Goal: Task Accomplishment & Management: Complete application form

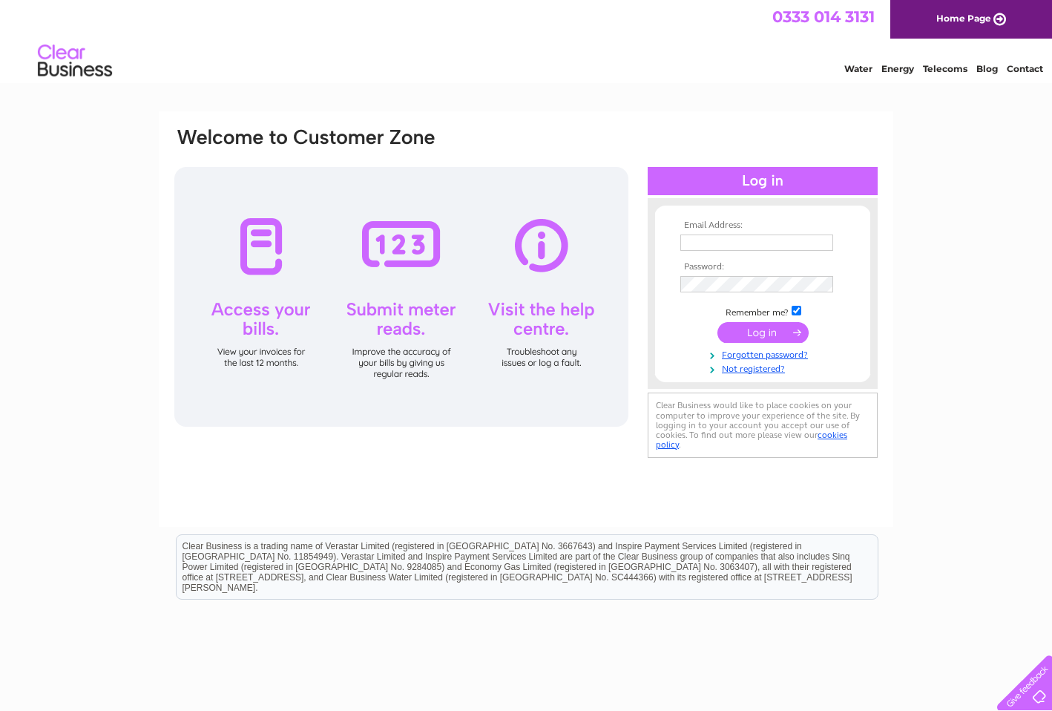
click at [723, 249] on input "text" at bounding box center [756, 242] width 153 height 16
type input "kai@ifandthen.net"
click at [737, 335] on input "submit" at bounding box center [762, 332] width 91 height 21
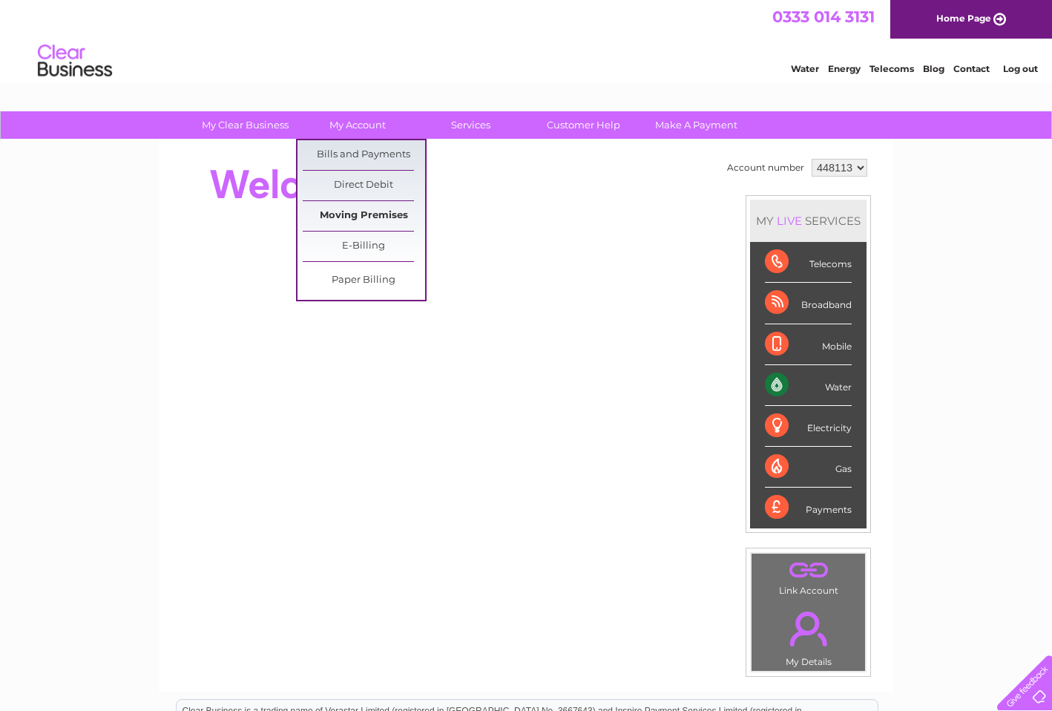
click at [385, 212] on link "Moving Premises" at bounding box center [364, 216] width 122 height 30
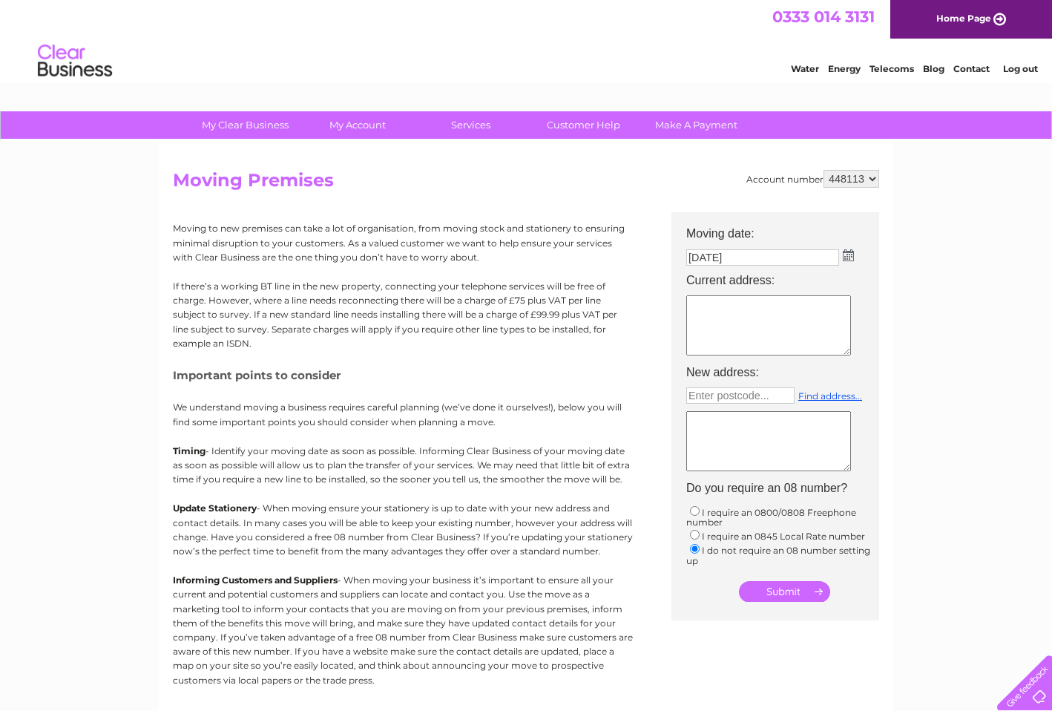
click at [799, 308] on textarea at bounding box center [768, 325] width 165 height 60
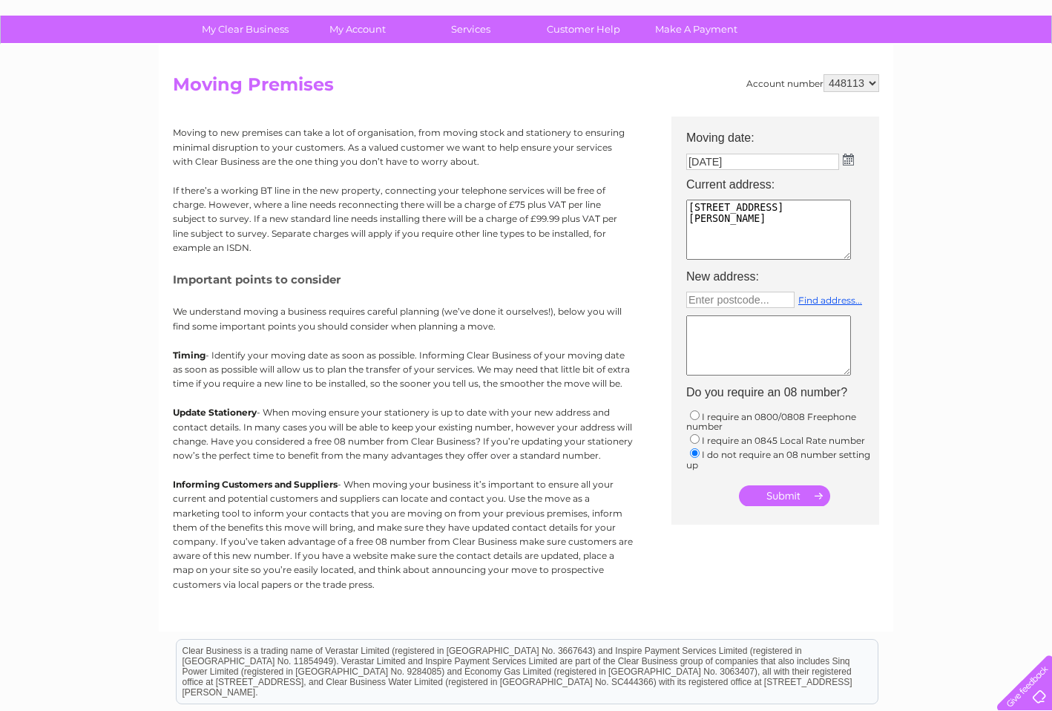
scroll to position [111, 0]
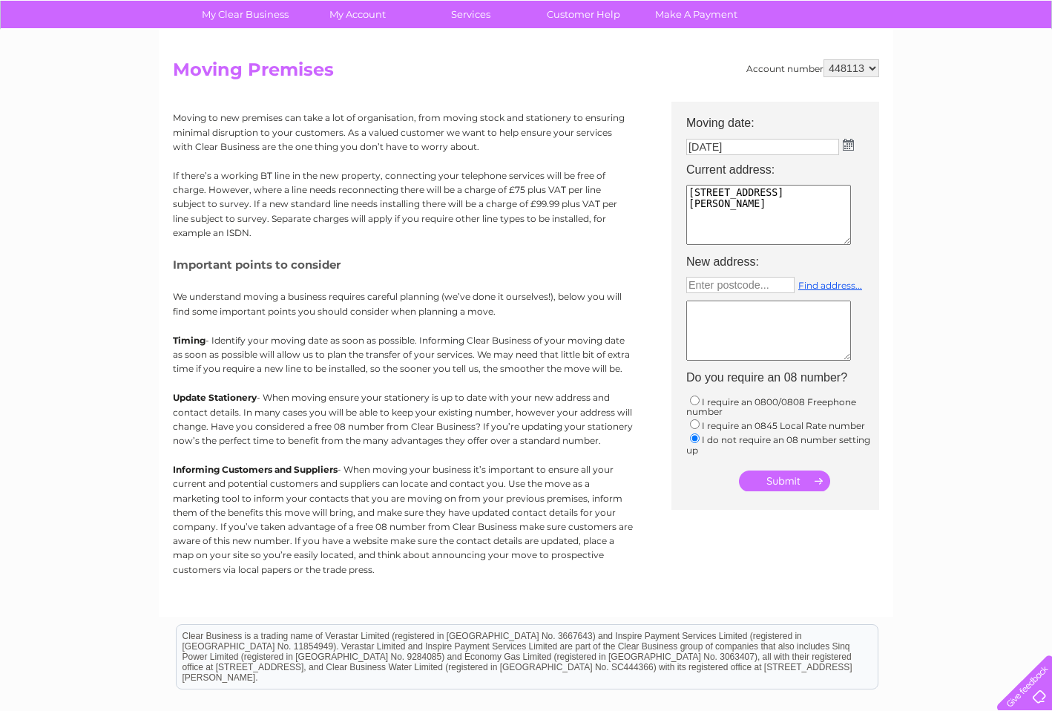
type textarea "[STREET_ADDRESS][PERSON_NAME]"
click at [791, 477] on input "submit" at bounding box center [784, 480] width 91 height 21
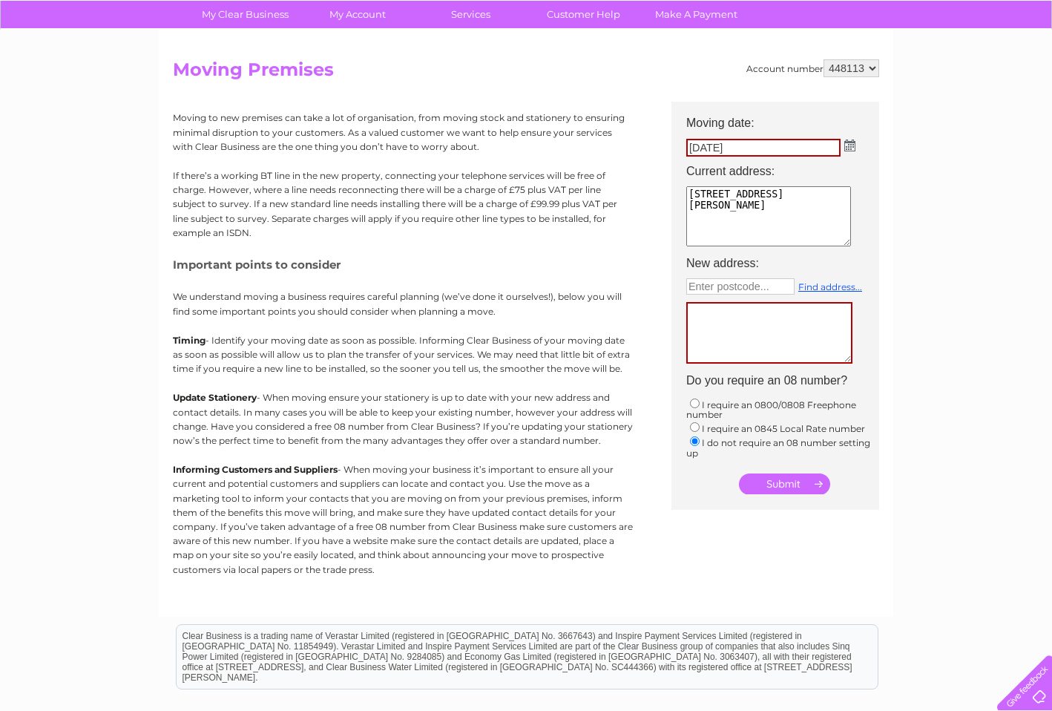
click at [789, 486] on input "submit" at bounding box center [784, 483] width 91 height 21
click at [742, 323] on textarea at bounding box center [769, 333] width 166 height 62
type textarea "N/A"
click at [789, 484] on input "submit" at bounding box center [784, 482] width 91 height 21
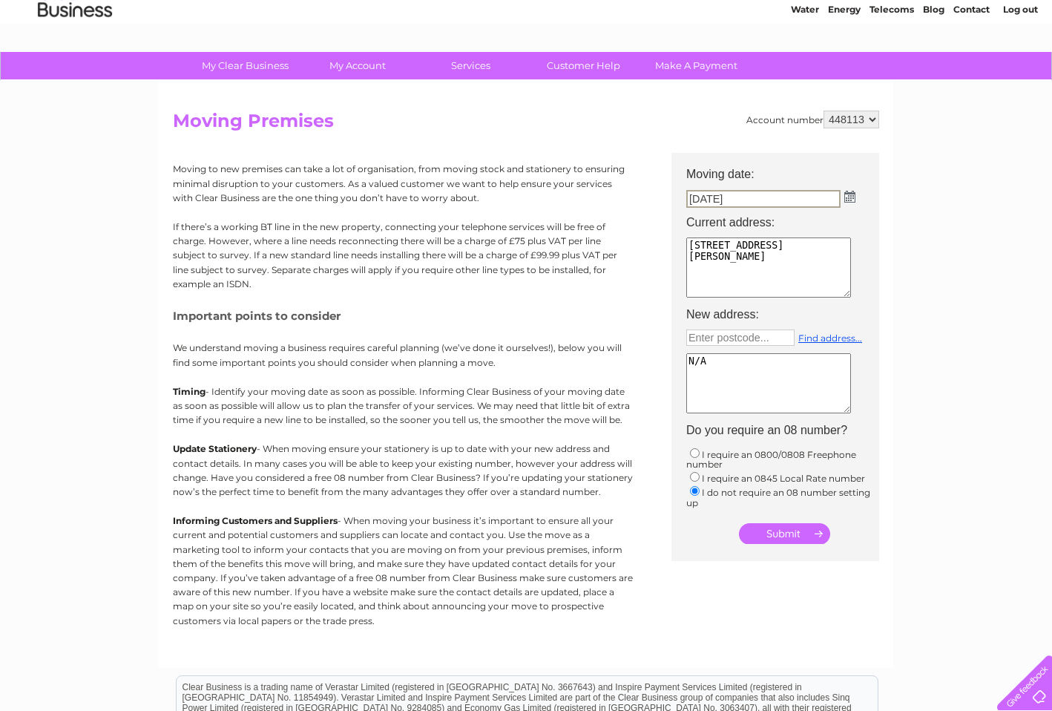
scroll to position [59, 0]
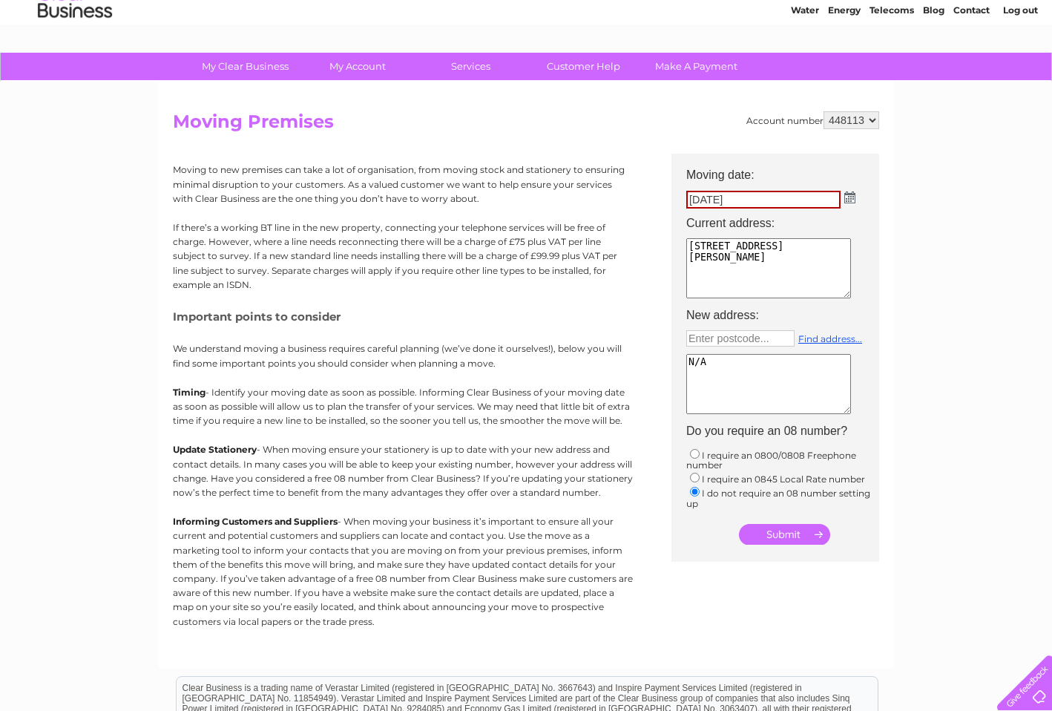
click at [732, 370] on textarea "N/A" at bounding box center [768, 384] width 165 height 60
click at [738, 341] on input "text" at bounding box center [740, 338] width 108 height 16
type input "XXX XXX"
click at [775, 537] on input "submit" at bounding box center [784, 534] width 91 height 21
click at [864, 517] on td at bounding box center [783, 531] width 208 height 36
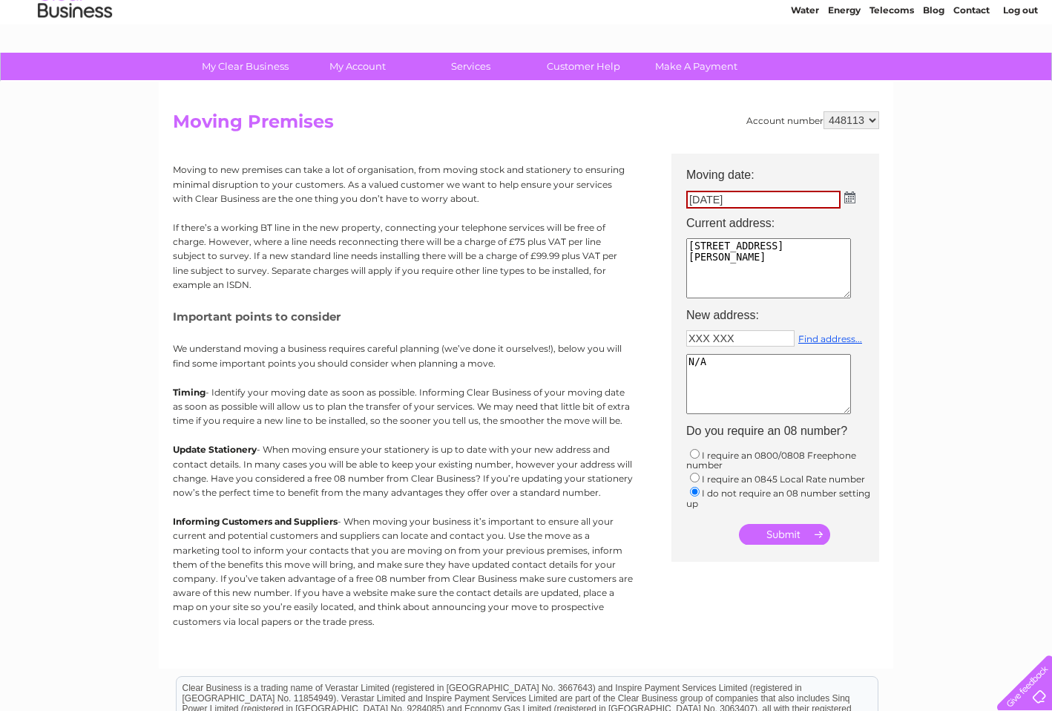
click at [761, 389] on textarea "N/A" at bounding box center [768, 384] width 165 height 60
type textarea "N/A Will not be taking on a new premises"
drag, startPoint x: 729, startPoint y: 286, endPoint x: 683, endPoint y: 279, distance: 47.2
click at [683, 279] on td "15 Acacia Business centre Howard Road London E11 3PJ" at bounding box center [783, 269] width 208 height 70
drag, startPoint x: 741, startPoint y: 340, endPoint x: 652, endPoint y: 335, distance: 89.2
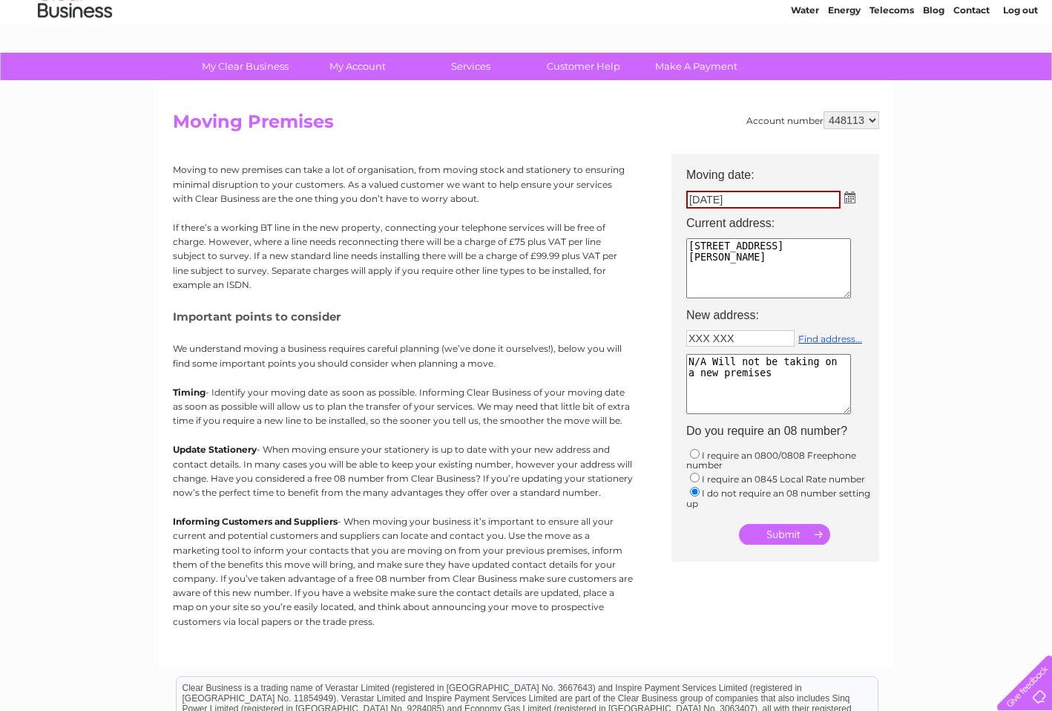
click at [652, 335] on div "Account number 448113 Moving Premises Moving to new premises can take a lot of …" at bounding box center [526, 382] width 706 height 542
paste input "E11 3PJ"
type input "E11 3PJ"
click at [768, 375] on textarea "N/A Will not be taking on a new premises" at bounding box center [768, 384] width 165 height 60
click at [786, 537] on input "submit" at bounding box center [784, 534] width 91 height 21
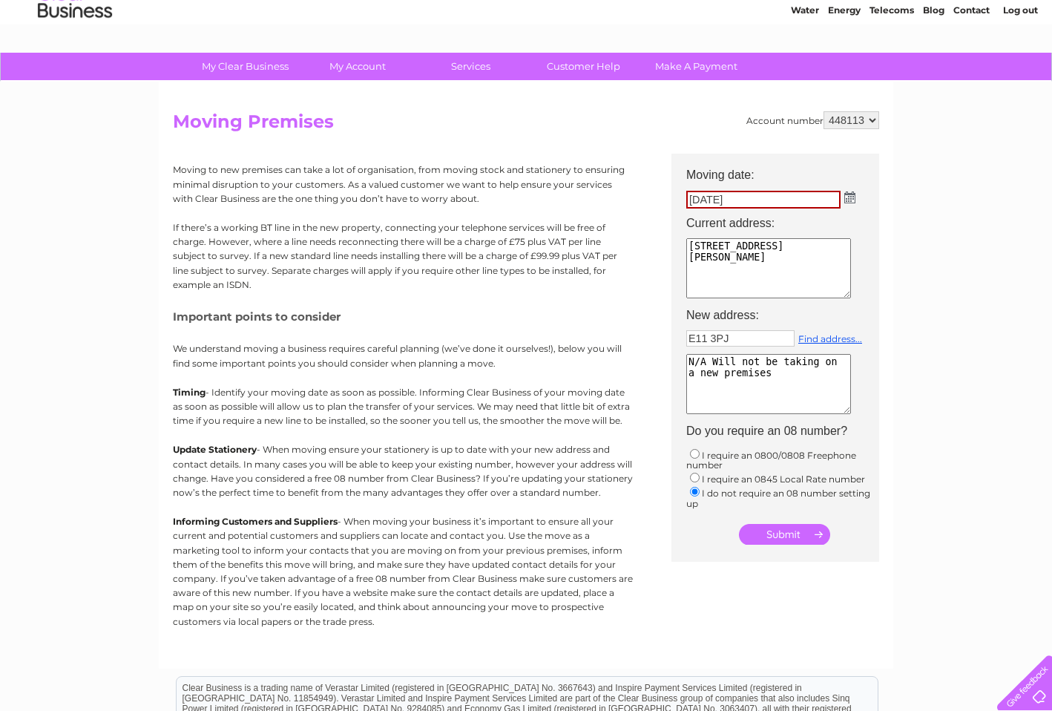
drag, startPoint x: 782, startPoint y: 383, endPoint x: 688, endPoint y: 350, distance: 99.7
click at [689, 351] on td "E11 3PJ Find address... N/A Will not be taking on a new premises" at bounding box center [783, 372] width 208 height 93
click at [815, 337] on link "Find address..." at bounding box center [830, 338] width 64 height 11
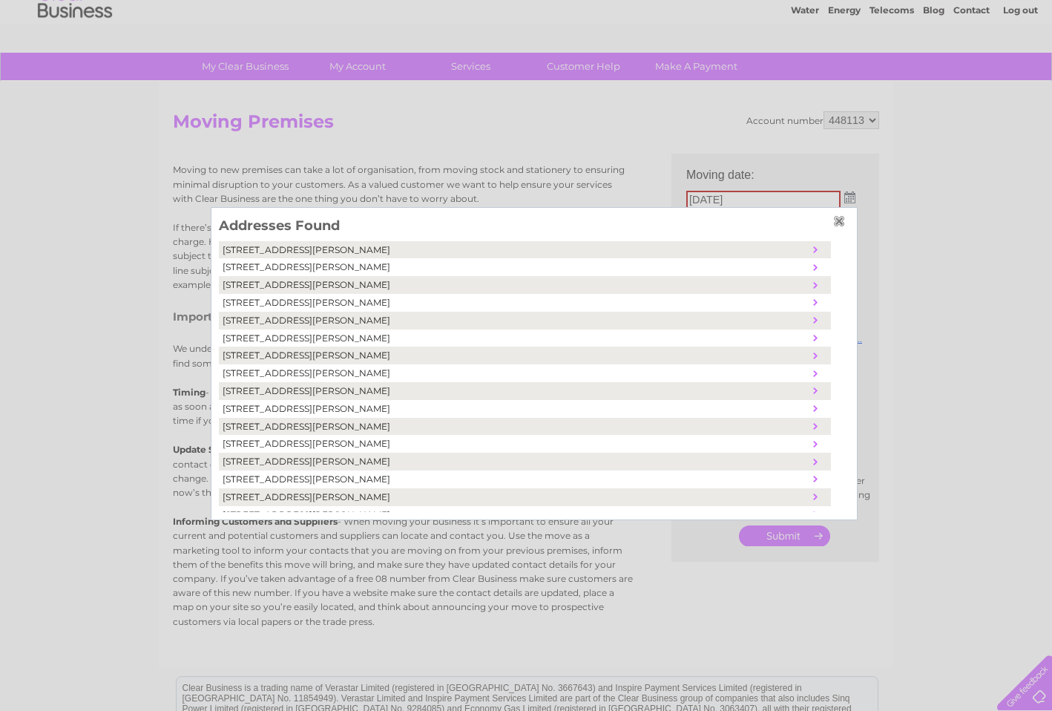
click at [303, 389] on td "15, Howard Road, London, United Kingdom, E11 3PJ" at bounding box center [514, 391] width 591 height 18
type textarea "15 Howard Road London United Kingdom E11 3PJ"
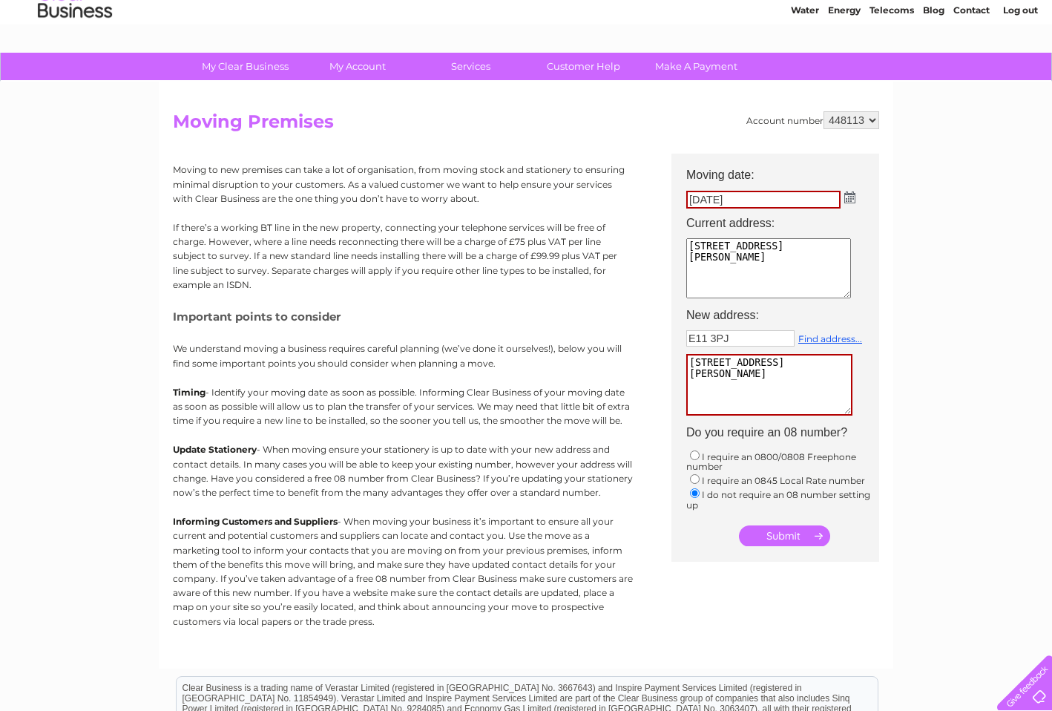
click at [778, 535] on input "submit" at bounding box center [784, 535] width 91 height 21
click at [780, 534] on input "submit" at bounding box center [784, 534] width 91 height 21
click at [784, 385] on textarea "15 Howard Road London United Kingdom E11 3PJ" at bounding box center [768, 384] width 165 height 60
click at [849, 199] on img at bounding box center [849, 197] width 11 height 12
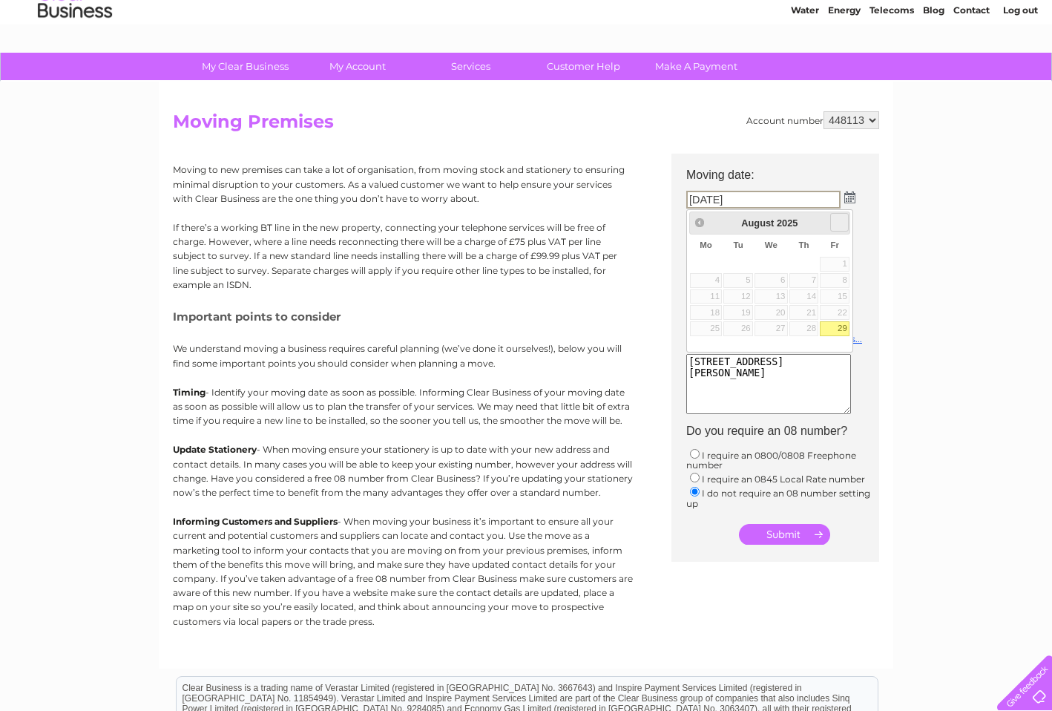
click at [841, 226] on span "Next" at bounding box center [840, 223] width 12 height 12
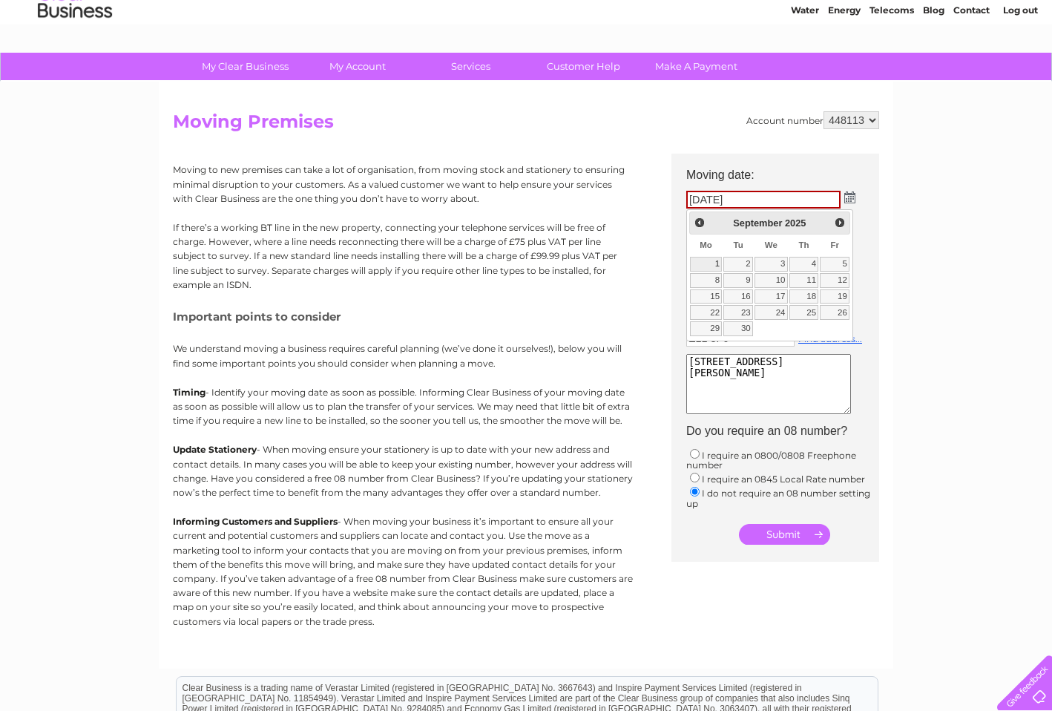
click at [719, 263] on link "1" at bounding box center [706, 264] width 33 height 15
type input "01/09/2025"
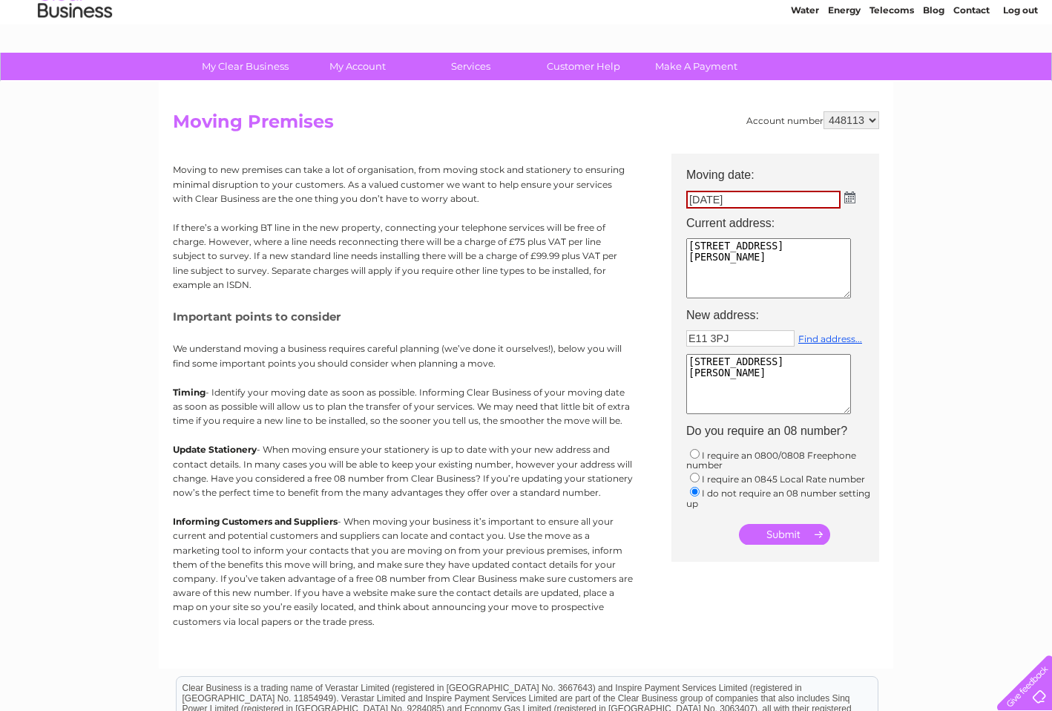
click at [847, 329] on td "E11 3PJ Find address... 15 Howard Road London United Kingdom E11 3PJ" at bounding box center [783, 372] width 208 height 93
click at [800, 535] on input "submit" at bounding box center [784, 534] width 91 height 21
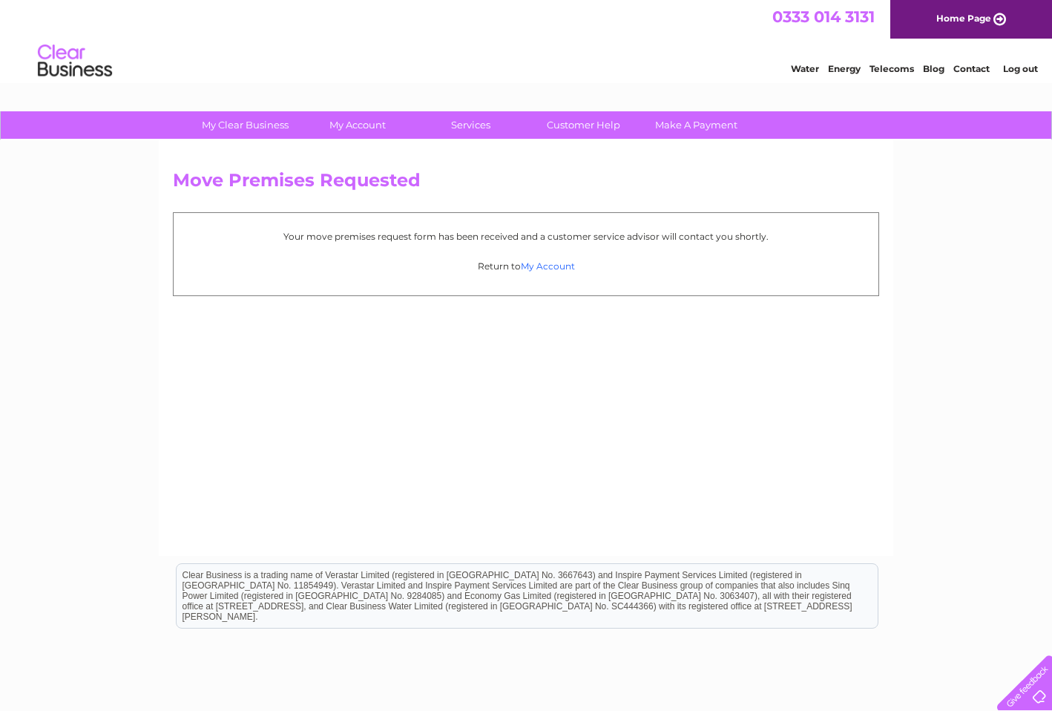
click at [547, 266] on link "My Account" at bounding box center [548, 265] width 54 height 11
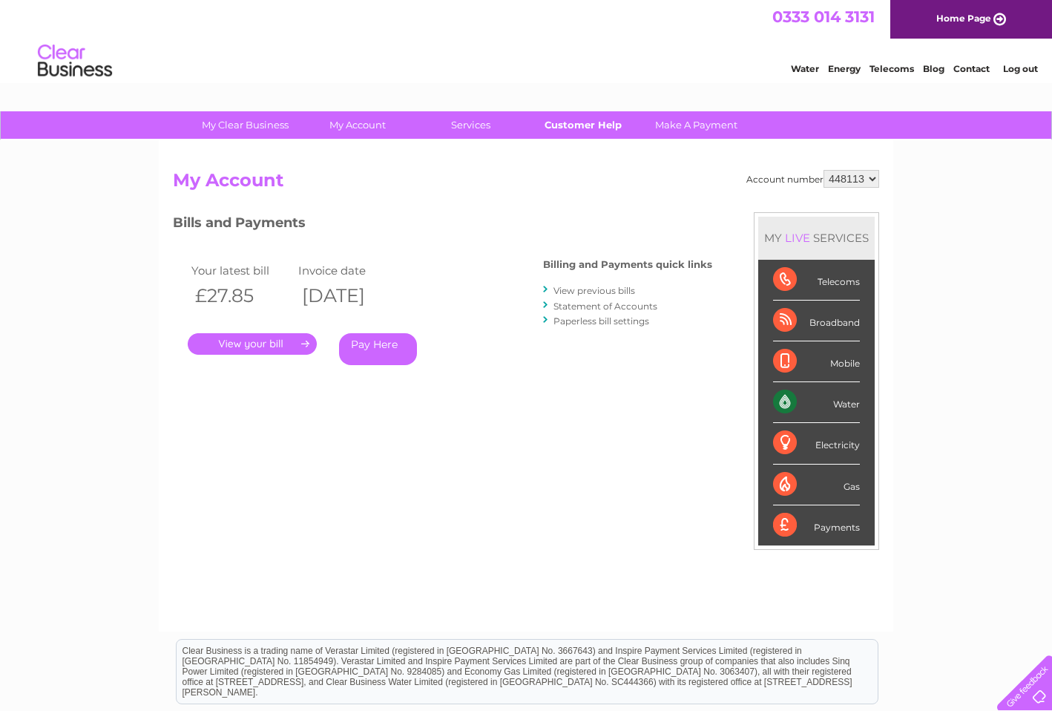
click at [584, 123] on link "Customer Help" at bounding box center [583, 124] width 122 height 27
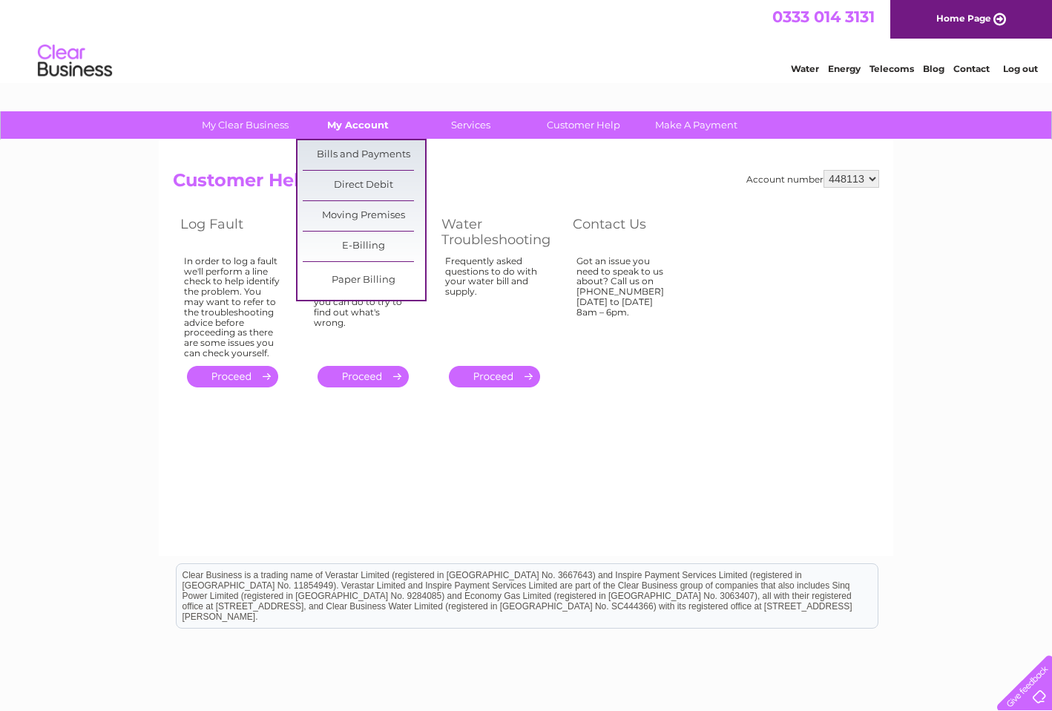
click at [350, 122] on link "My Account" at bounding box center [358, 124] width 122 height 27
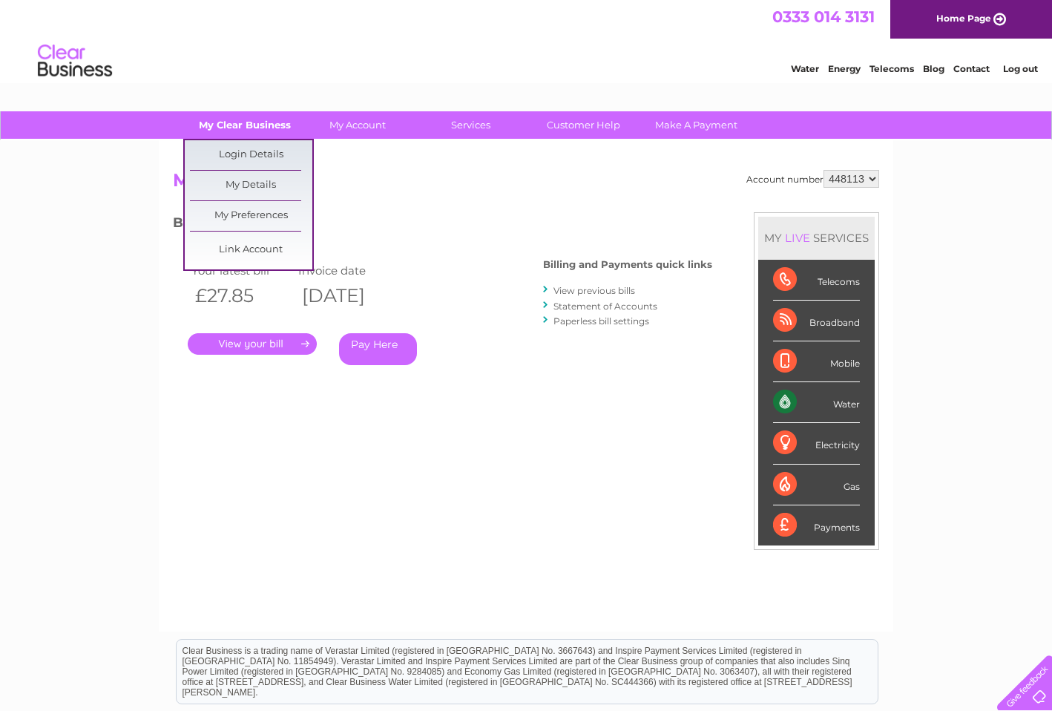
click at [255, 130] on link "My Clear Business" at bounding box center [245, 124] width 122 height 27
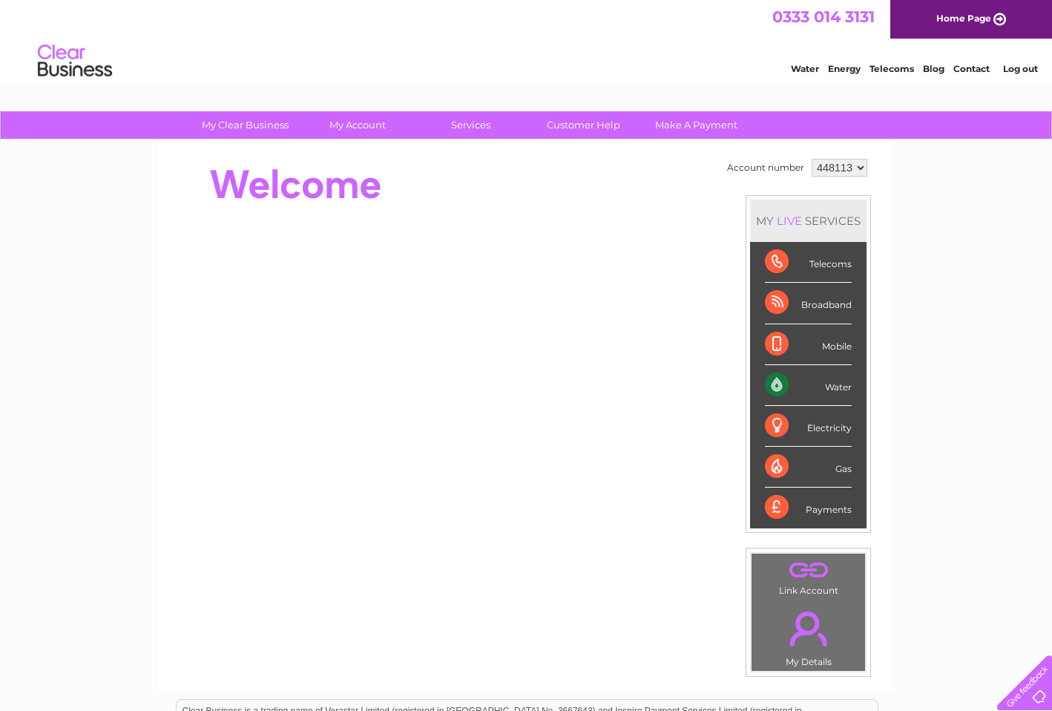
click at [832, 384] on div "Water" at bounding box center [808, 385] width 87 height 41
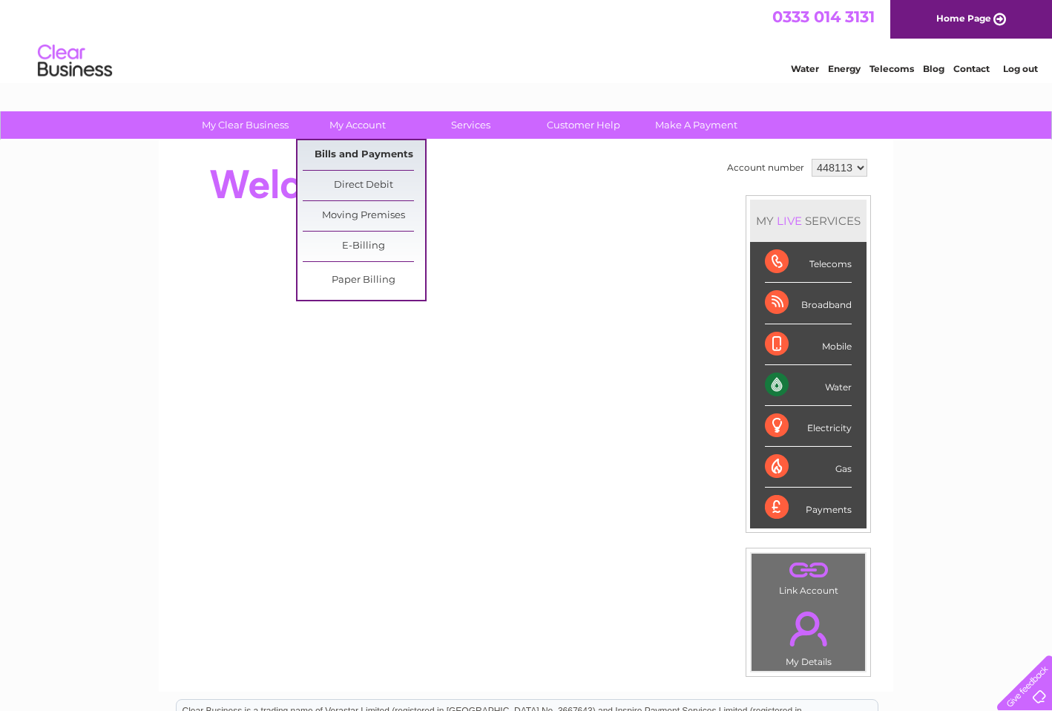
click at [369, 151] on link "Bills and Payments" at bounding box center [364, 155] width 122 height 30
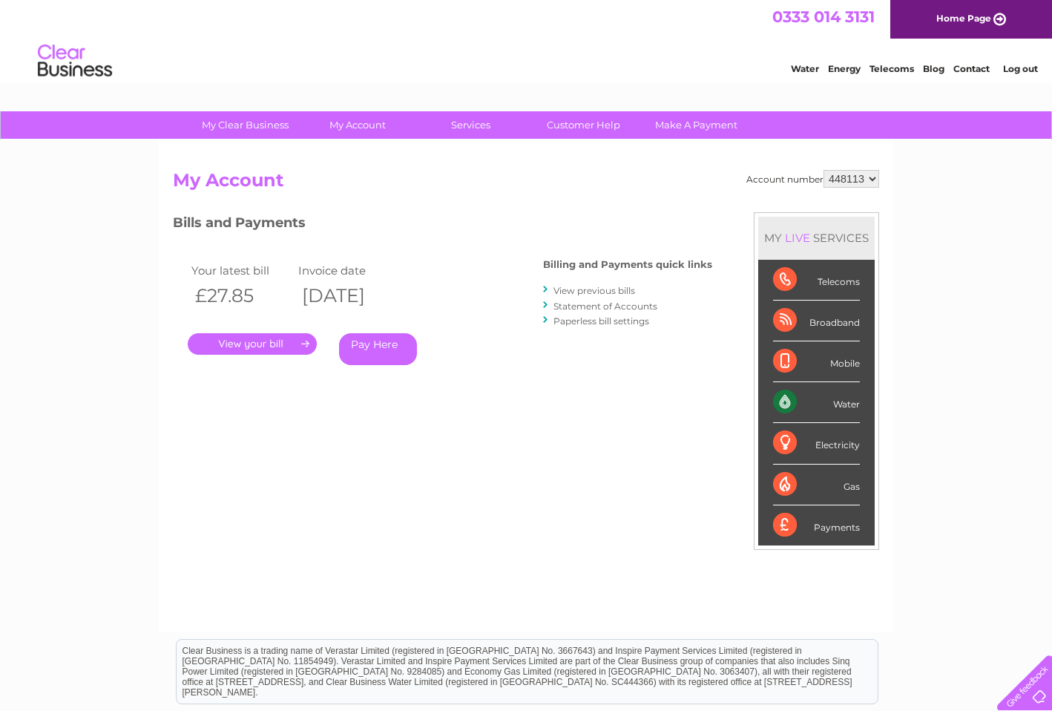
click at [801, 67] on link "Water" at bounding box center [805, 68] width 28 height 11
